Goal: Transaction & Acquisition: Purchase product/service

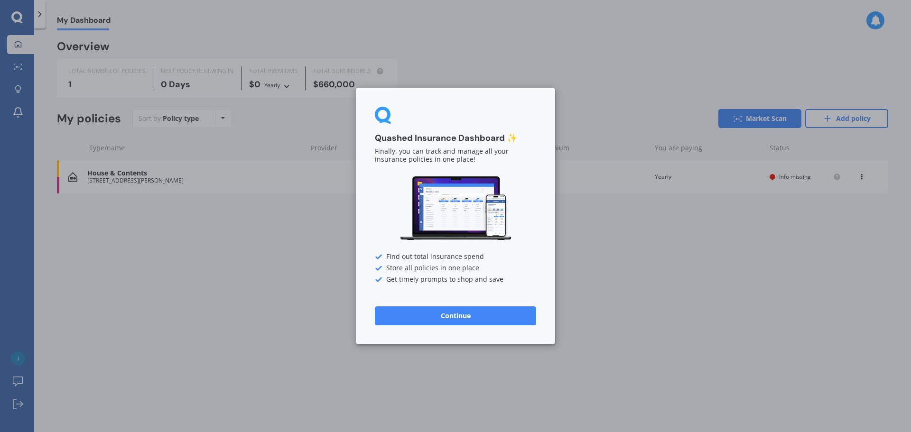
click at [424, 316] on button "Continue" at bounding box center [455, 315] width 161 height 19
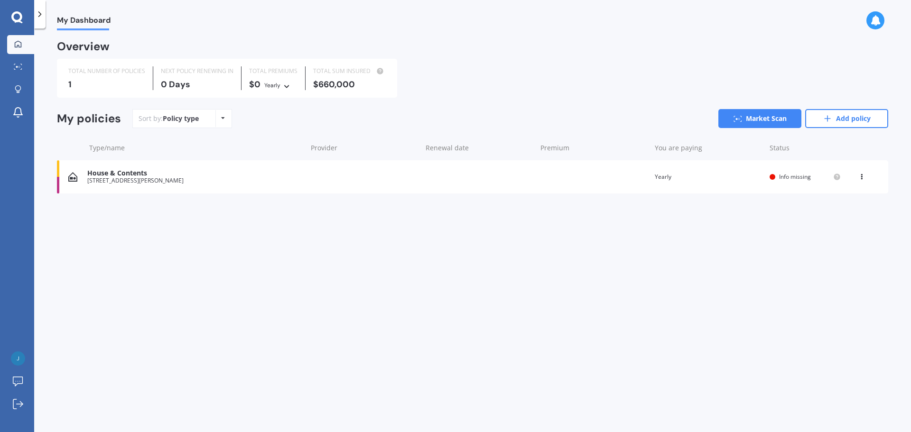
click at [20, 20] on icon at bounding box center [16, 16] width 11 height 11
click at [20, 68] on icon at bounding box center [18, 67] width 9 height 6
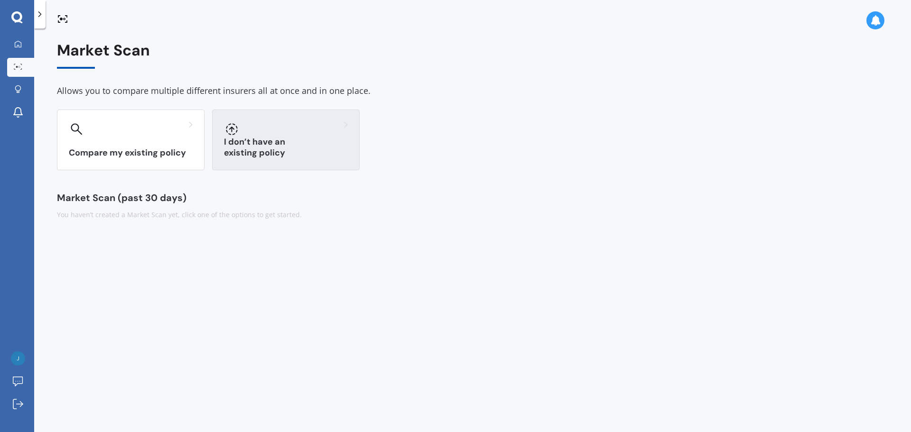
click at [276, 145] on div "I don’t have an existing policy" at bounding box center [286, 140] width 148 height 61
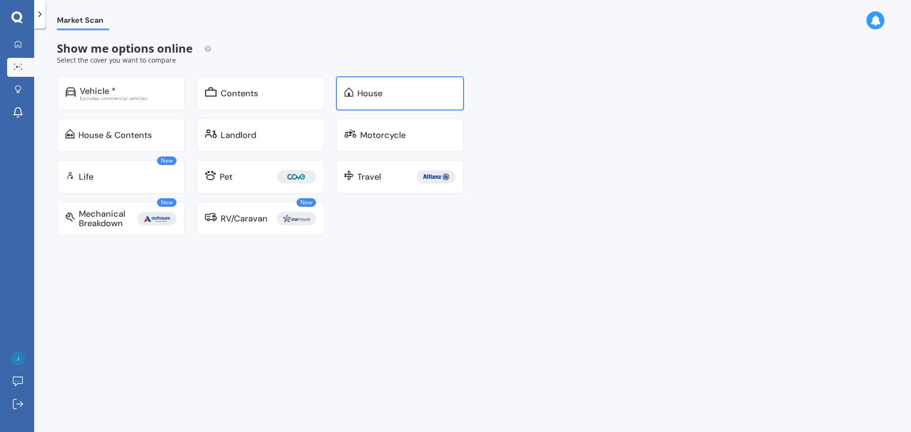
click at [410, 91] on div "House" at bounding box center [406, 93] width 98 height 9
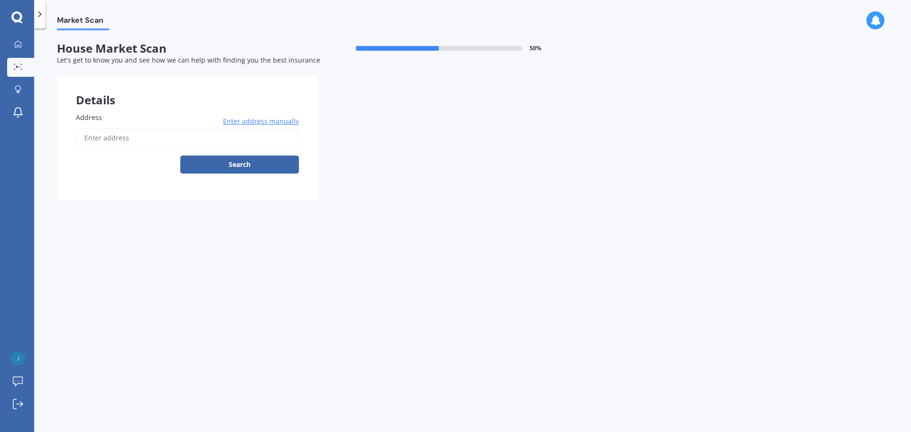
click at [193, 132] on input "Address" at bounding box center [187, 138] width 223 height 20
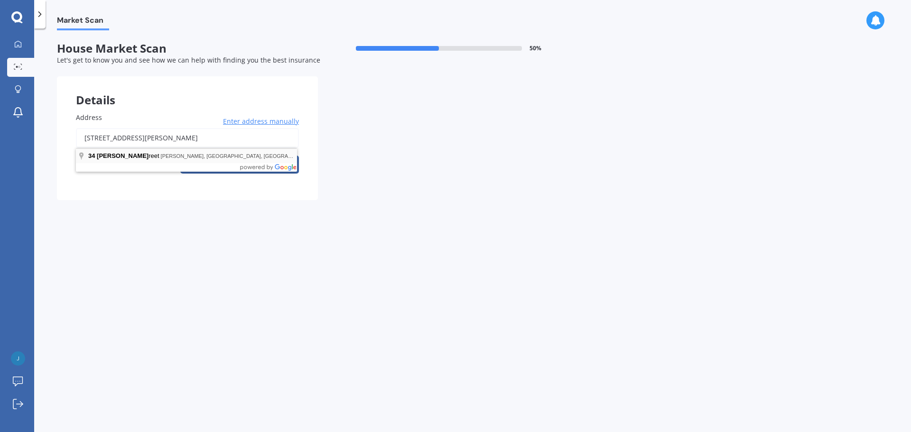
type input "[STREET_ADDRESS][PERSON_NAME][PERSON_NAME][PERSON_NAME]"
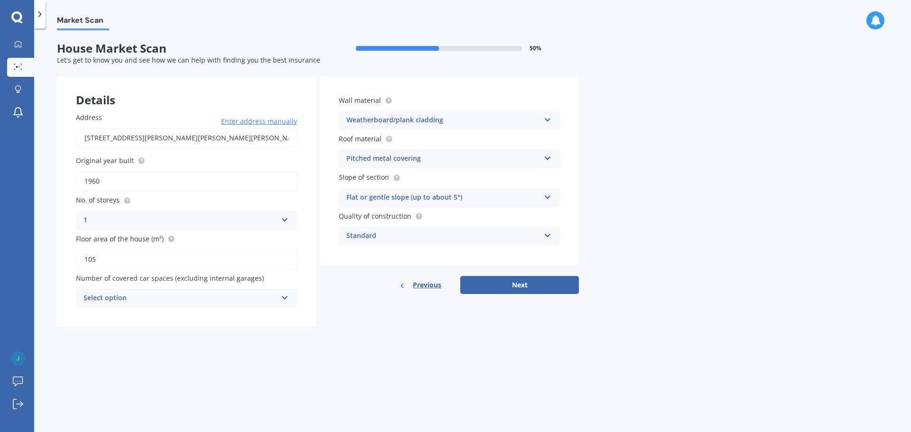
drag, startPoint x: 103, startPoint y: 182, endPoint x: 42, endPoint y: 185, distance: 60.8
click at [42, 185] on div "Market Scan House Market Scan 50 % Let's get to know you and see how we can hel…" at bounding box center [472, 232] width 877 height 404
click at [131, 256] on input "105" at bounding box center [186, 259] width 221 height 20
click at [163, 279] on span "Number of covered car spaces (excluding internal garages)" at bounding box center [170, 278] width 188 height 9
click at [178, 303] on div "Select option" at bounding box center [180, 298] width 194 height 11
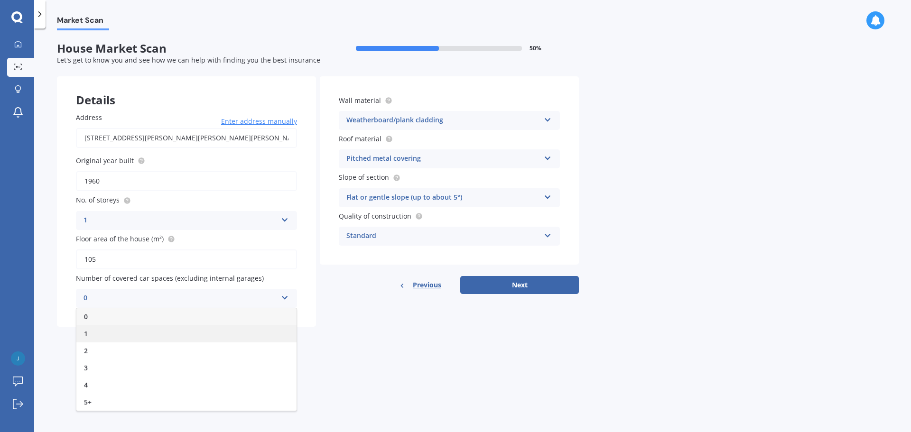
click at [147, 330] on div "1" at bounding box center [186, 333] width 220 height 17
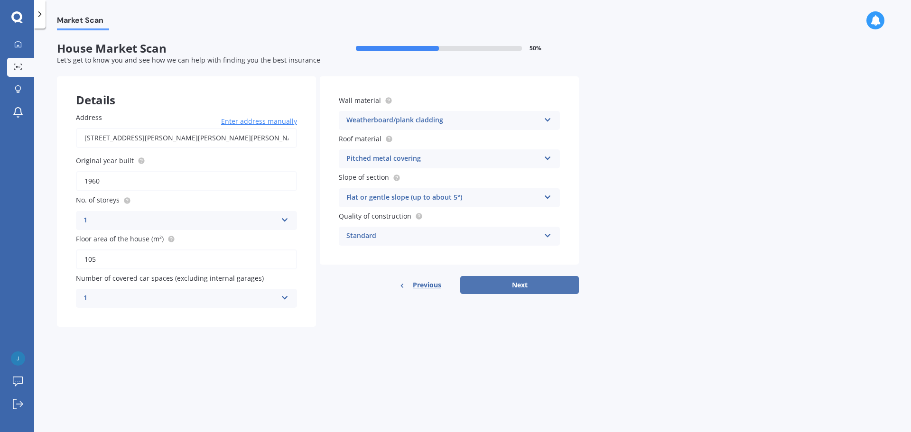
click at [562, 284] on button "Next" at bounding box center [519, 285] width 119 height 18
select select "26"
select select "11"
select select "1991"
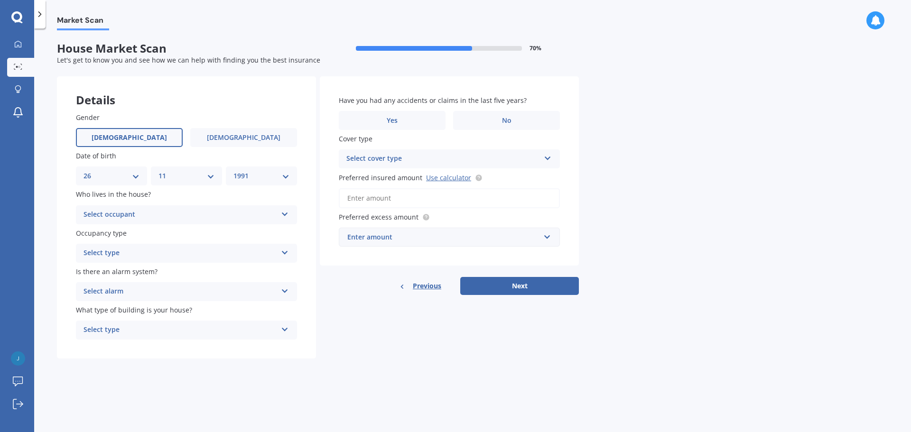
click at [145, 210] on div "Select occupant" at bounding box center [180, 214] width 194 height 11
click at [133, 231] on div "Owner" at bounding box center [186, 233] width 220 height 17
click at [179, 250] on div "Select type" at bounding box center [180, 253] width 194 height 11
click at [164, 273] on div "Permanent" at bounding box center [186, 271] width 220 height 17
click at [174, 290] on div "Select alarm" at bounding box center [180, 291] width 194 height 11
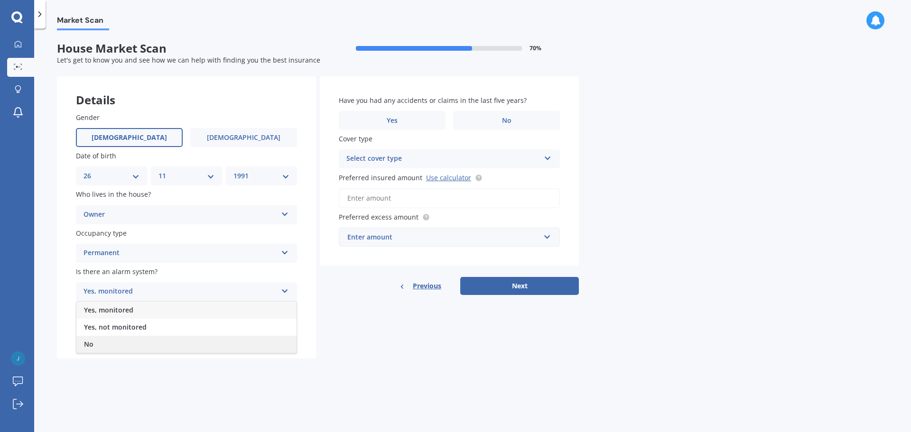
click at [144, 336] on div "No" at bounding box center [186, 344] width 220 height 17
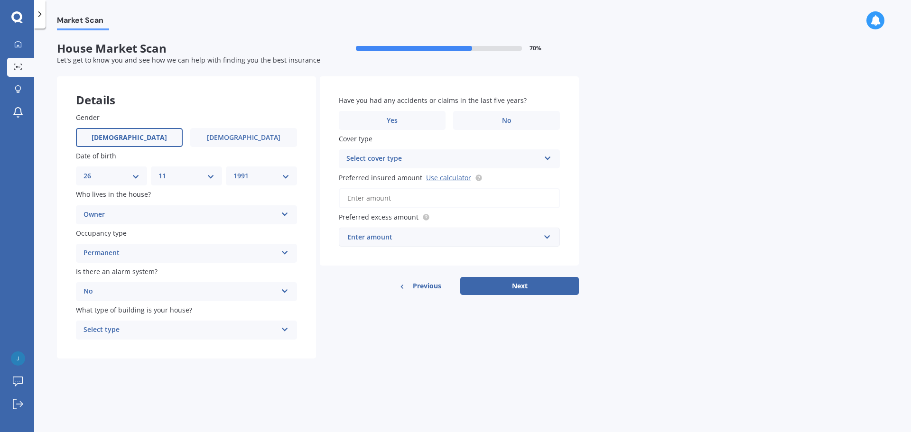
click at [146, 331] on div "Select type" at bounding box center [180, 329] width 194 height 11
click at [161, 348] on div "Freestanding" at bounding box center [186, 348] width 220 height 17
click at [497, 123] on label "No" at bounding box center [506, 120] width 107 height 19
click at [0, 0] on input "No" at bounding box center [0, 0] width 0 height 0
click at [438, 153] on div "Select cover type" at bounding box center [443, 158] width 194 height 11
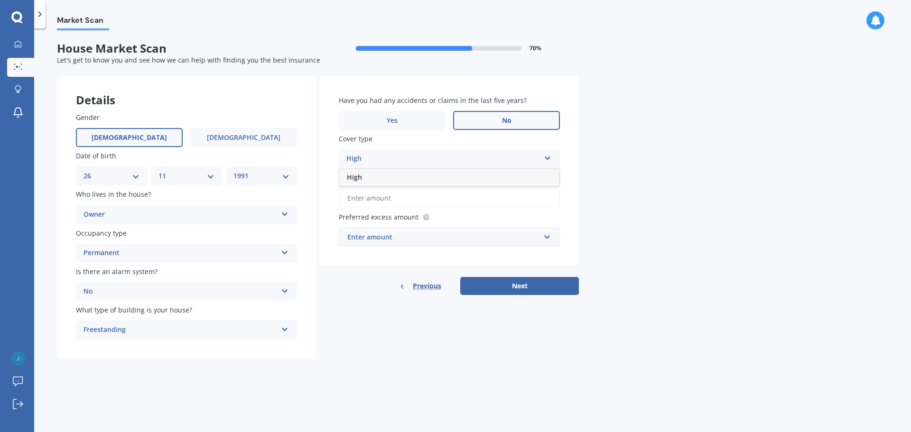
click at [401, 138] on label "Cover type" at bounding box center [447, 139] width 217 height 10
click at [430, 153] on div "High" at bounding box center [443, 158] width 194 height 11
click at [428, 156] on div "High" at bounding box center [443, 158] width 194 height 11
click at [409, 198] on input "Preferred insured amount Use calculator" at bounding box center [449, 198] width 221 height 20
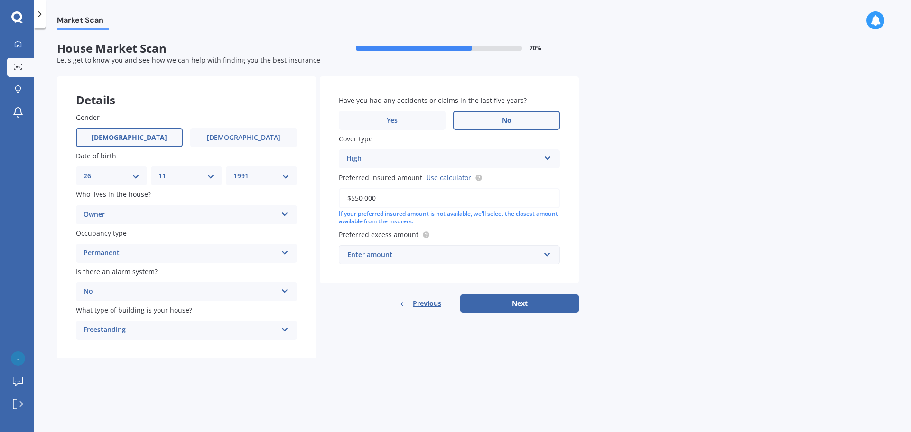
type input "$550,000"
click at [434, 253] on div "Enter amount" at bounding box center [443, 254] width 193 height 10
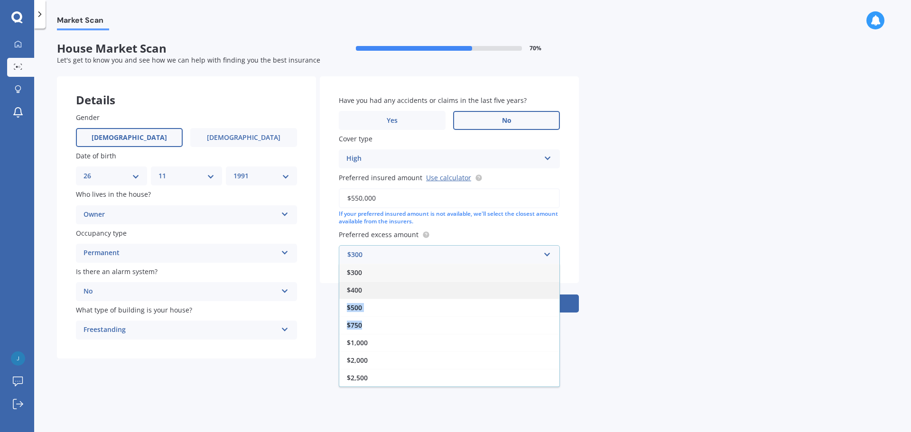
drag, startPoint x: 378, startPoint y: 323, endPoint x: 374, endPoint y: 290, distance: 33.4
click at [374, 290] on div "$300 $400 $500 $750 $1,000 $2,000 $2,500" at bounding box center [449, 325] width 221 height 123
click at [375, 288] on div "$400" at bounding box center [449, 290] width 220 height 18
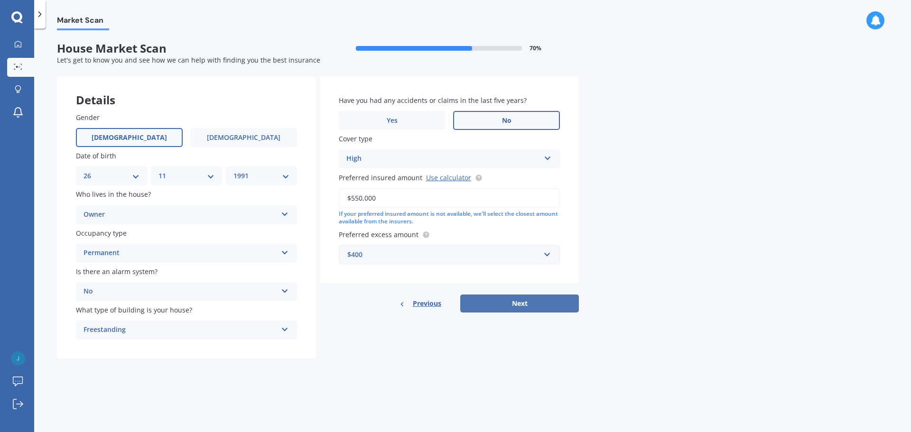
click at [555, 302] on button "Next" at bounding box center [519, 304] width 119 height 18
select select "26"
select select "11"
select select "1991"
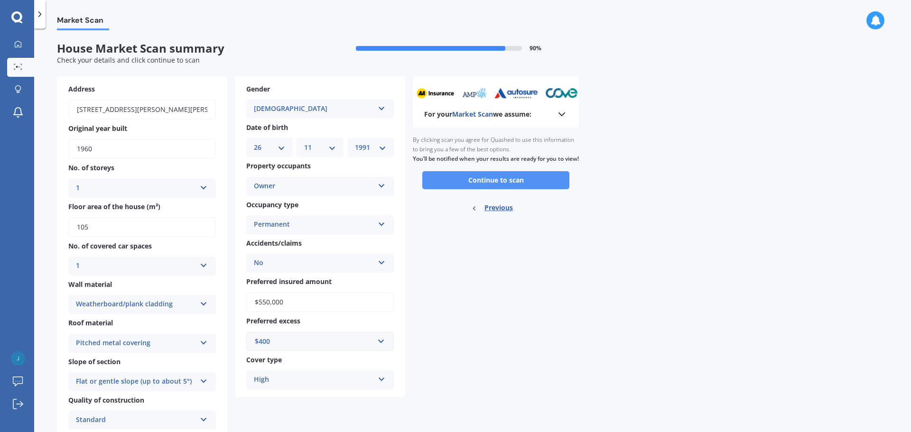
click at [498, 189] on button "Continue to scan" at bounding box center [495, 180] width 147 height 18
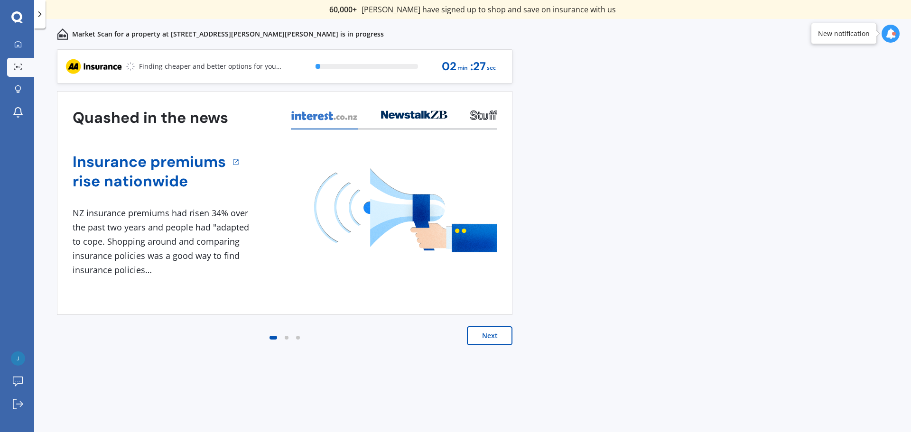
click at [448, 66] on span "02" at bounding box center [449, 66] width 15 height 13
click at [476, 66] on span ": 26" at bounding box center [478, 66] width 17 height 13
click at [441, 64] on span "02" at bounding box center [448, 66] width 15 height 13
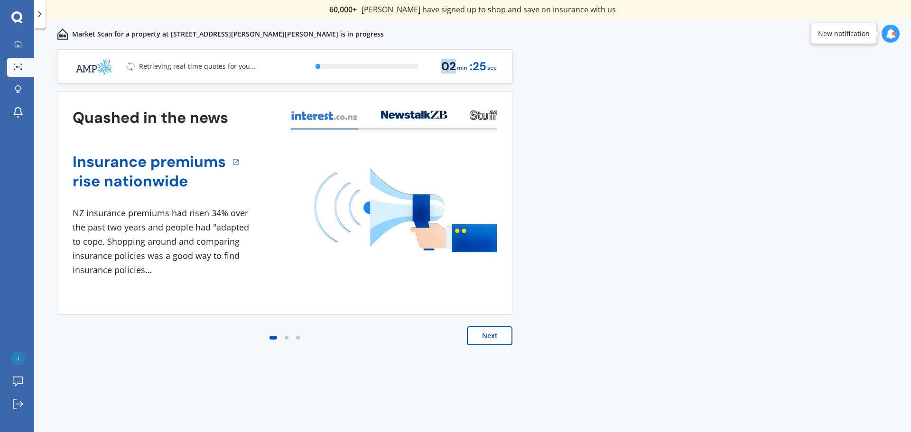
click at [441, 64] on span "02" at bounding box center [448, 66] width 15 height 13
click at [488, 65] on div "02 min : 24 sec" at bounding box center [468, 66] width 55 height 21
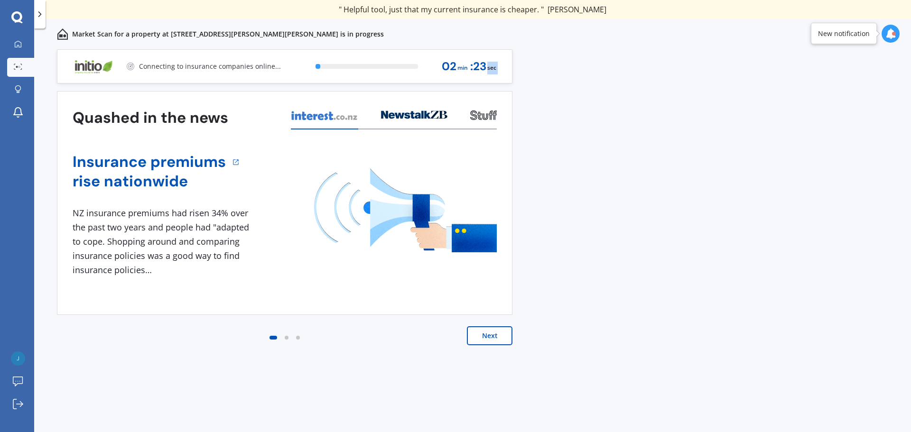
click at [733, 84] on div "Previous 60,000+ Kiwis have signed up to shop and save on insurance with us " H…" at bounding box center [472, 251] width 877 height 404
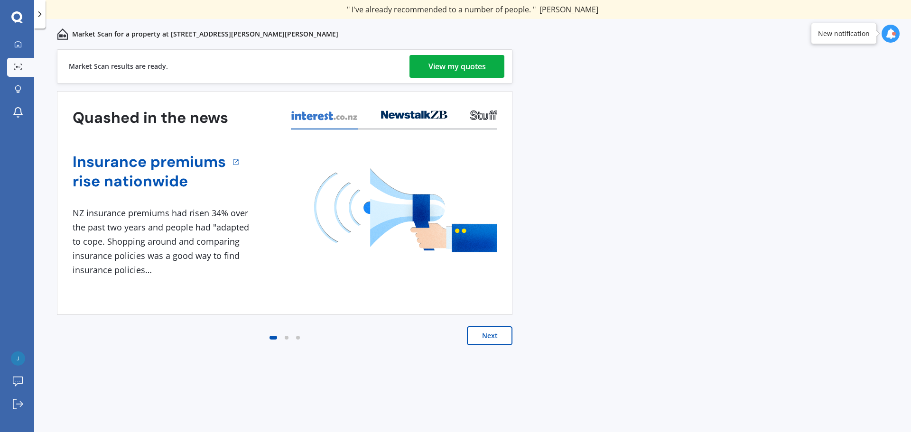
click at [475, 71] on div "View my quotes" at bounding box center [456, 66] width 57 height 23
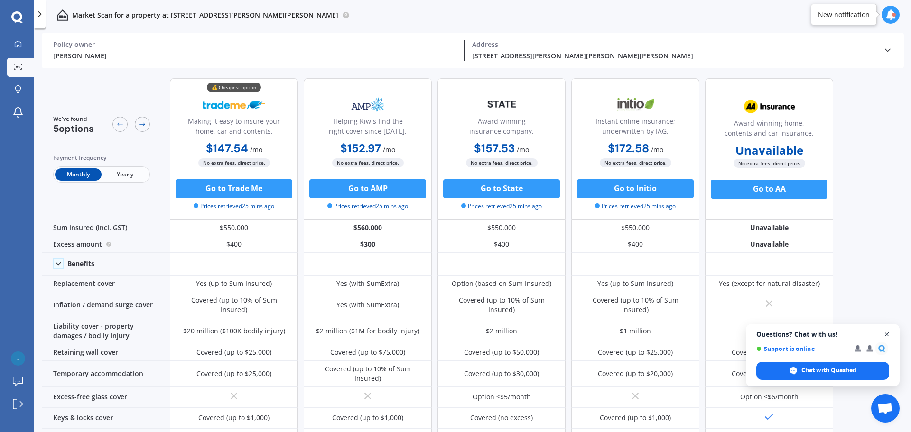
click at [888, 336] on span "Close chat" at bounding box center [887, 335] width 12 height 12
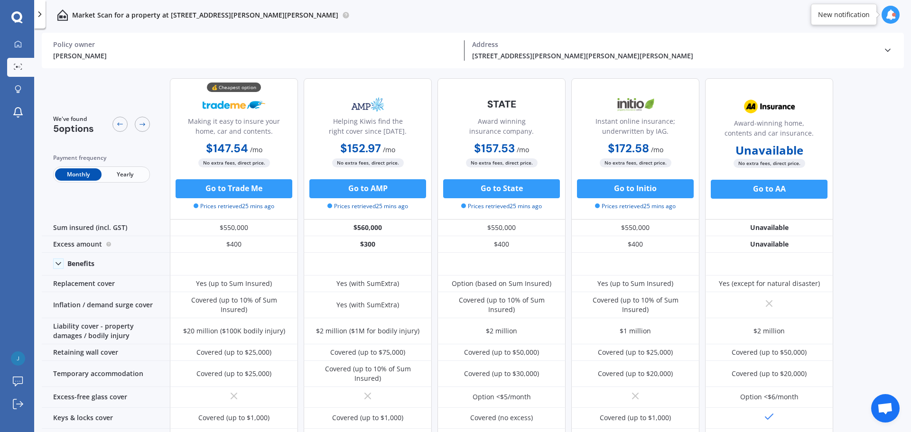
click at [141, 171] on span "Yearly" at bounding box center [125, 174] width 46 height 12
drag, startPoint x: 110, startPoint y: 54, endPoint x: 66, endPoint y: 55, distance: 44.1
click at [66, 55] on div "[PERSON_NAME]" at bounding box center [254, 56] width 403 height 10
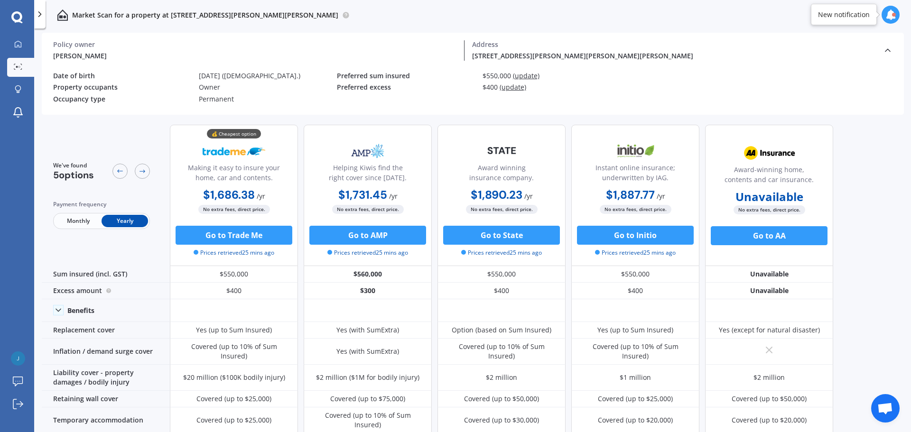
drag, startPoint x: 82, startPoint y: 64, endPoint x: 104, endPoint y: 77, distance: 25.9
click at [102, 73] on div "Date of birth" at bounding box center [122, 76] width 138 height 8
click at [140, 127] on div "We've found 5 options Payment frequency Monthly Yearly" at bounding box center [106, 195] width 128 height 141
click at [145, 80] on div "Date of birth [DEMOGRAPHIC_DATA] ([DEMOGRAPHIC_DATA].)" at bounding box center [195, 78] width 284 height 12
click at [135, 57] on div "[PERSON_NAME]" at bounding box center [254, 56] width 403 height 10
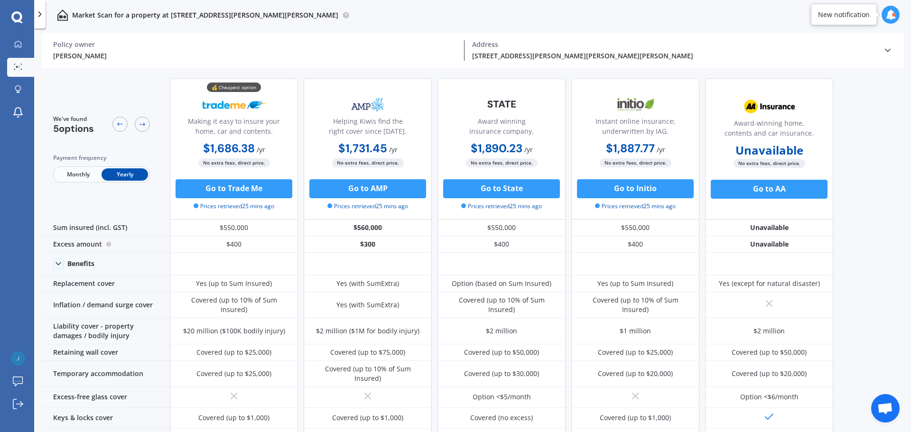
click at [88, 176] on span "Monthly" at bounding box center [78, 174] width 46 height 12
click at [113, 176] on span "Yearly" at bounding box center [125, 174] width 46 height 12
click at [89, 172] on span "Monthly" at bounding box center [78, 174] width 46 height 12
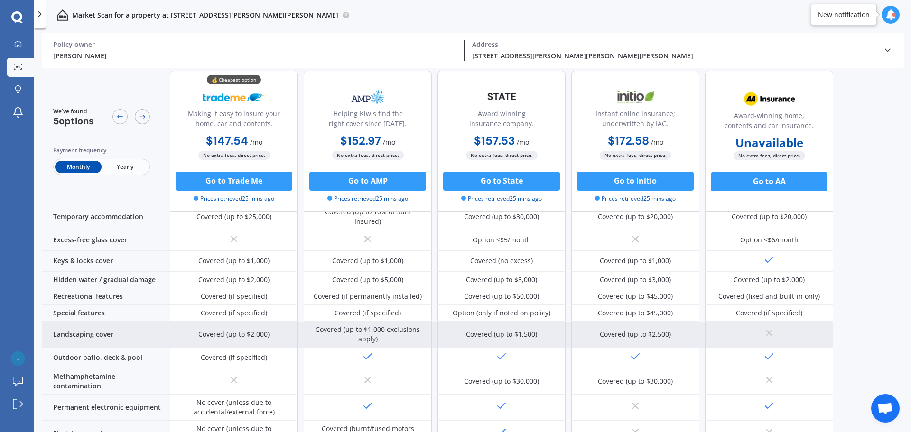
scroll to position [142, 0]
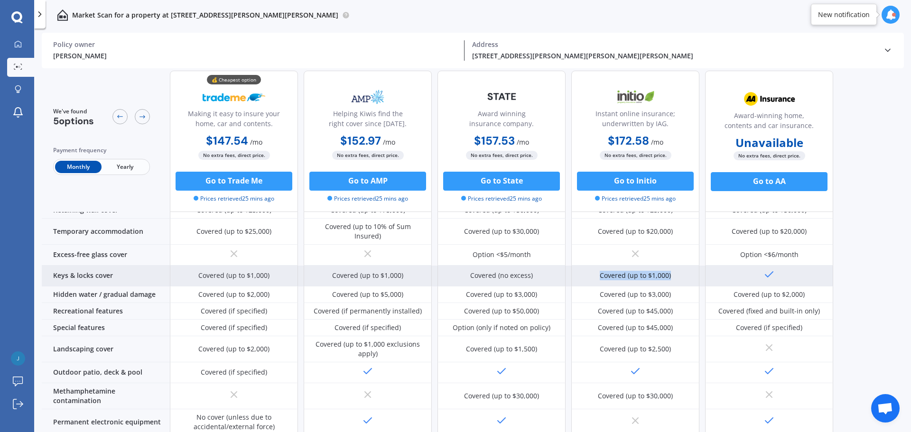
drag, startPoint x: 679, startPoint y: 261, endPoint x: 596, endPoint y: 268, distance: 83.4
click at [596, 268] on div "Covered (up to $1,000)" at bounding box center [635, 276] width 128 height 21
drag, startPoint x: 536, startPoint y: 261, endPoint x: 468, endPoint y: 263, distance: 68.3
click at [468, 266] on div "Covered (no excess)" at bounding box center [501, 276] width 128 height 21
click at [545, 266] on div "Covered (no excess)" at bounding box center [501, 276] width 128 height 21
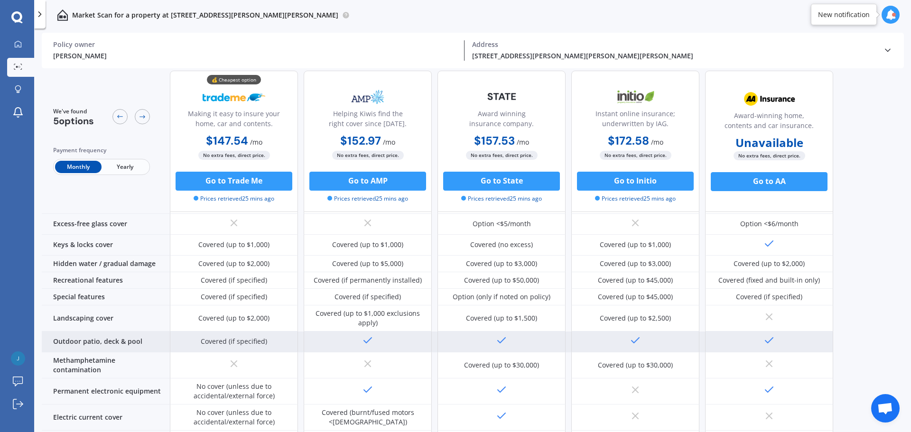
scroll to position [190, 0]
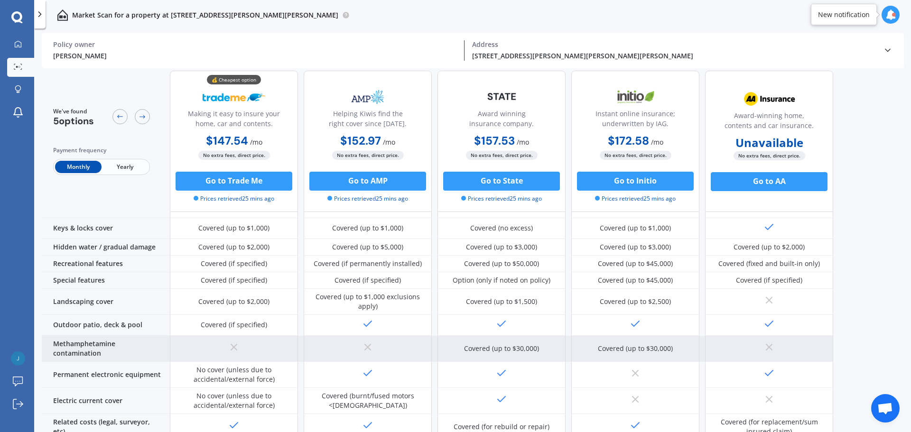
click at [637, 344] on div "Covered (up to $30,000)" at bounding box center [635, 348] width 75 height 9
click at [369, 342] on icon at bounding box center [367, 347] width 11 height 11
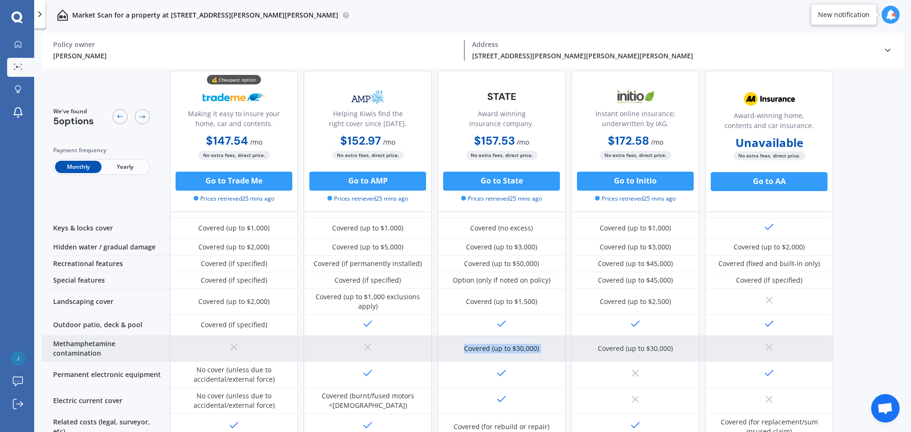
click at [369, 342] on icon at bounding box center [367, 347] width 11 height 11
click at [203, 336] on div at bounding box center [234, 349] width 128 height 26
click at [225, 336] on div at bounding box center [234, 349] width 128 height 26
click at [228, 342] on icon at bounding box center [233, 347] width 11 height 11
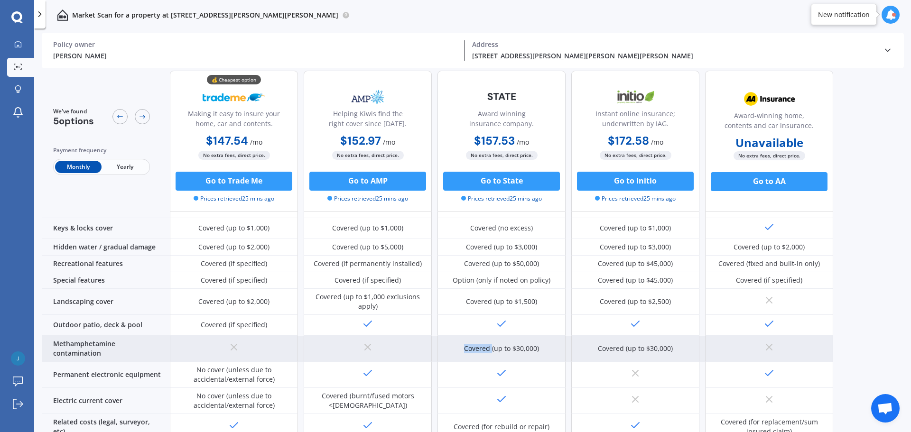
click at [229, 342] on icon at bounding box center [233, 347] width 11 height 11
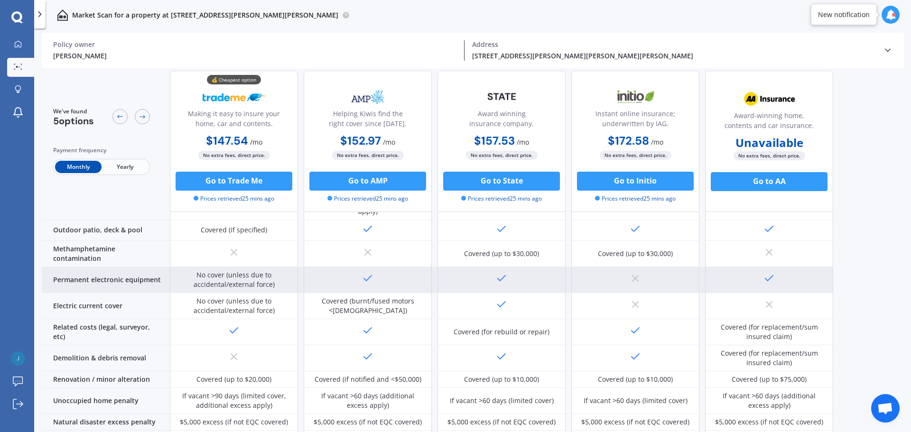
click at [391, 273] on div at bounding box center [368, 280] width 128 height 26
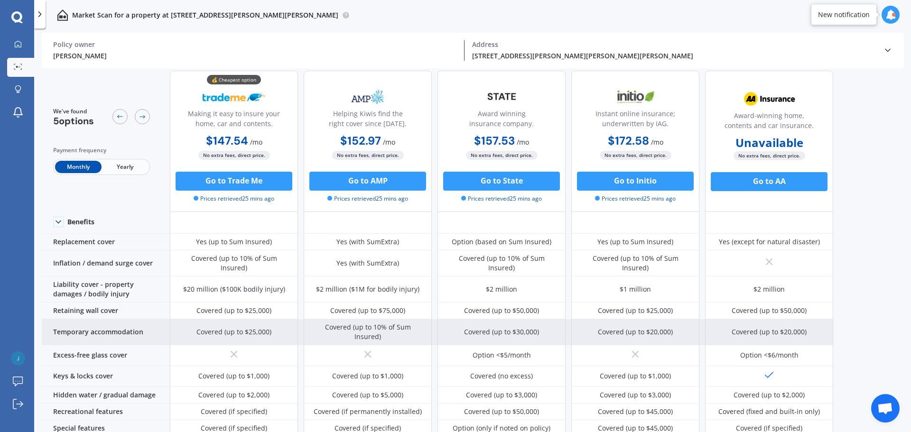
scroll to position [0, 0]
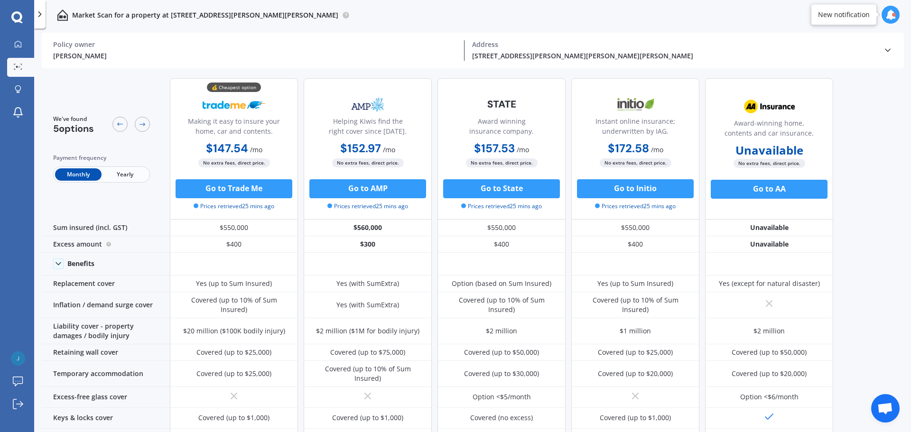
click at [122, 167] on div "Monthly Yearly" at bounding box center [101, 174] width 97 height 16
click at [133, 175] on span "Yearly" at bounding box center [125, 174] width 46 height 12
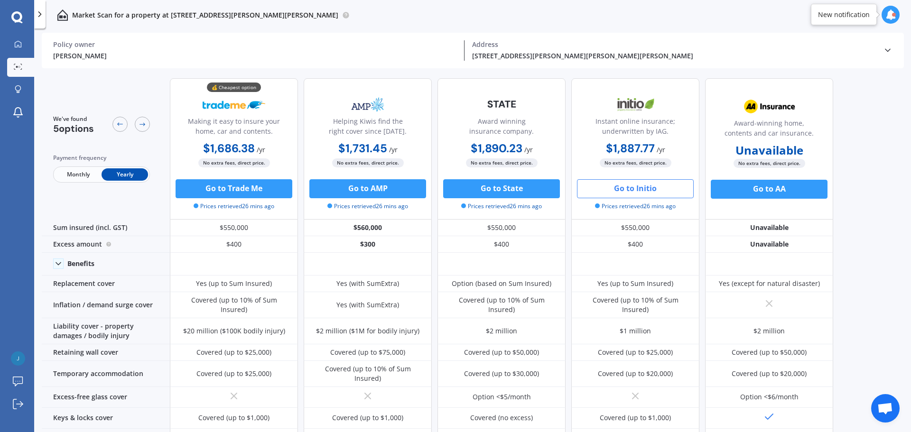
click at [626, 194] on button "Go to Initio" at bounding box center [635, 188] width 117 height 19
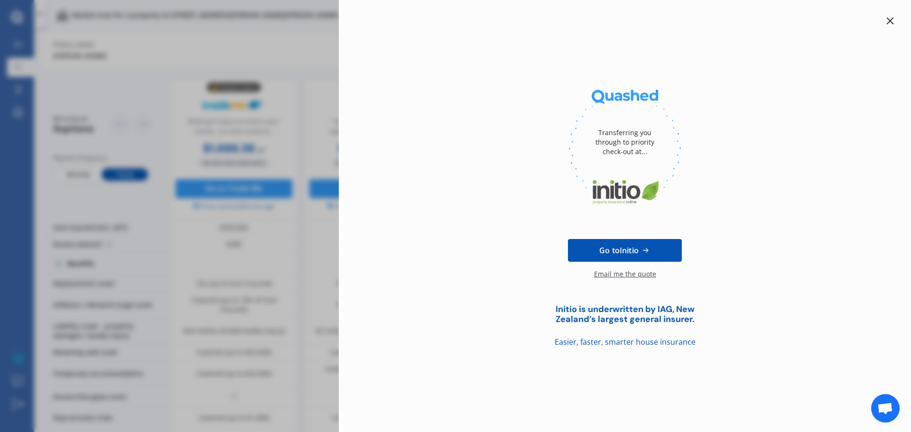
click at [266, 138] on div "Transferring you through to priority check-out at... Go to Initio Email me the …" at bounding box center [455, 216] width 911 height 432
click at [890, 23] on icon at bounding box center [890, 21] width 8 height 8
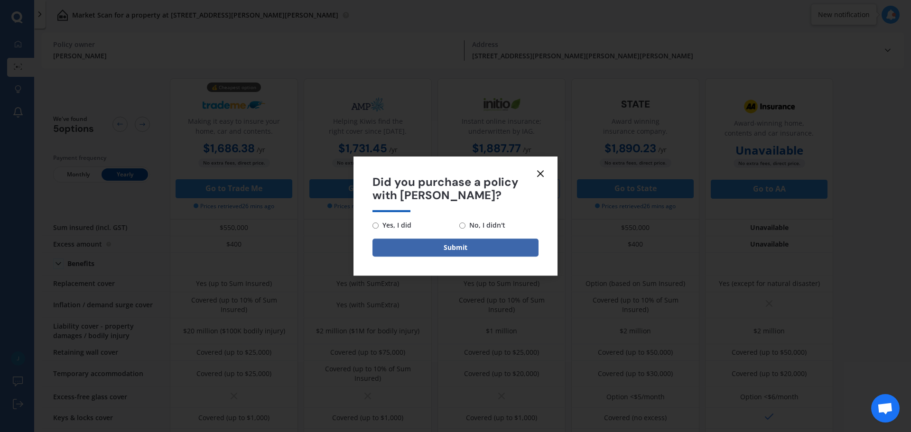
click at [377, 224] on input "Yes, I did" at bounding box center [375, 225] width 6 height 6
radio input "true"
click at [413, 252] on button "Submit" at bounding box center [455, 248] width 166 height 18
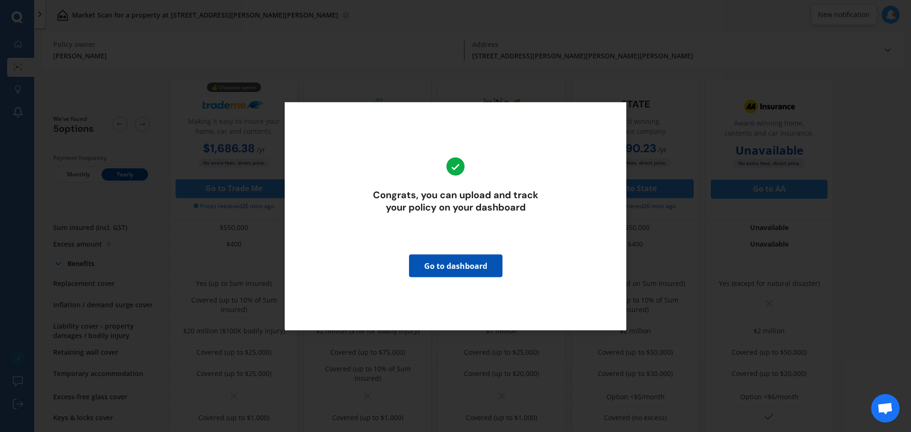
click at [713, 123] on div "Congrats, you can upload and track your policy on your dashboard Go to dashboard" at bounding box center [455, 216] width 911 height 432
drag, startPoint x: 665, startPoint y: 124, endPoint x: 757, endPoint y: 49, distance: 119.3
click at [665, 124] on div "Congrats, you can upload and track your policy on your dashboard Go to dashboard" at bounding box center [455, 216] width 911 height 432
click at [498, 270] on link "Go to dashboard" at bounding box center [455, 265] width 93 height 23
